Goal: Information Seeking & Learning: Find contact information

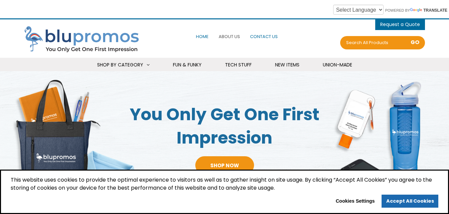
click at [269, 34] on span "Contact Us" at bounding box center [264, 36] width 28 height 6
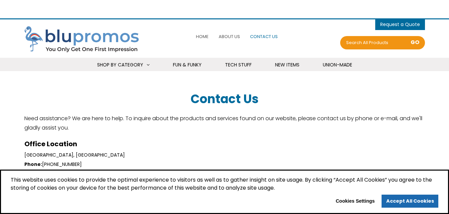
select select "Language Translate Widget"
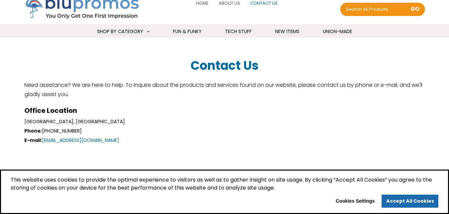
scroll to position [100, 0]
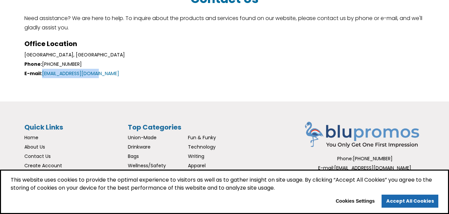
drag, startPoint x: 109, startPoint y: 74, endPoint x: 43, endPoint y: 75, distance: 66.7
click at [43, 75] on div "E-mail: [EMAIL_ADDRESS][DOMAIN_NAME]" at bounding box center [224, 73] width 400 height 9
copy link "[EMAIL_ADDRESS][DOMAIN_NAME]"
